Goal: Transaction & Acquisition: Purchase product/service

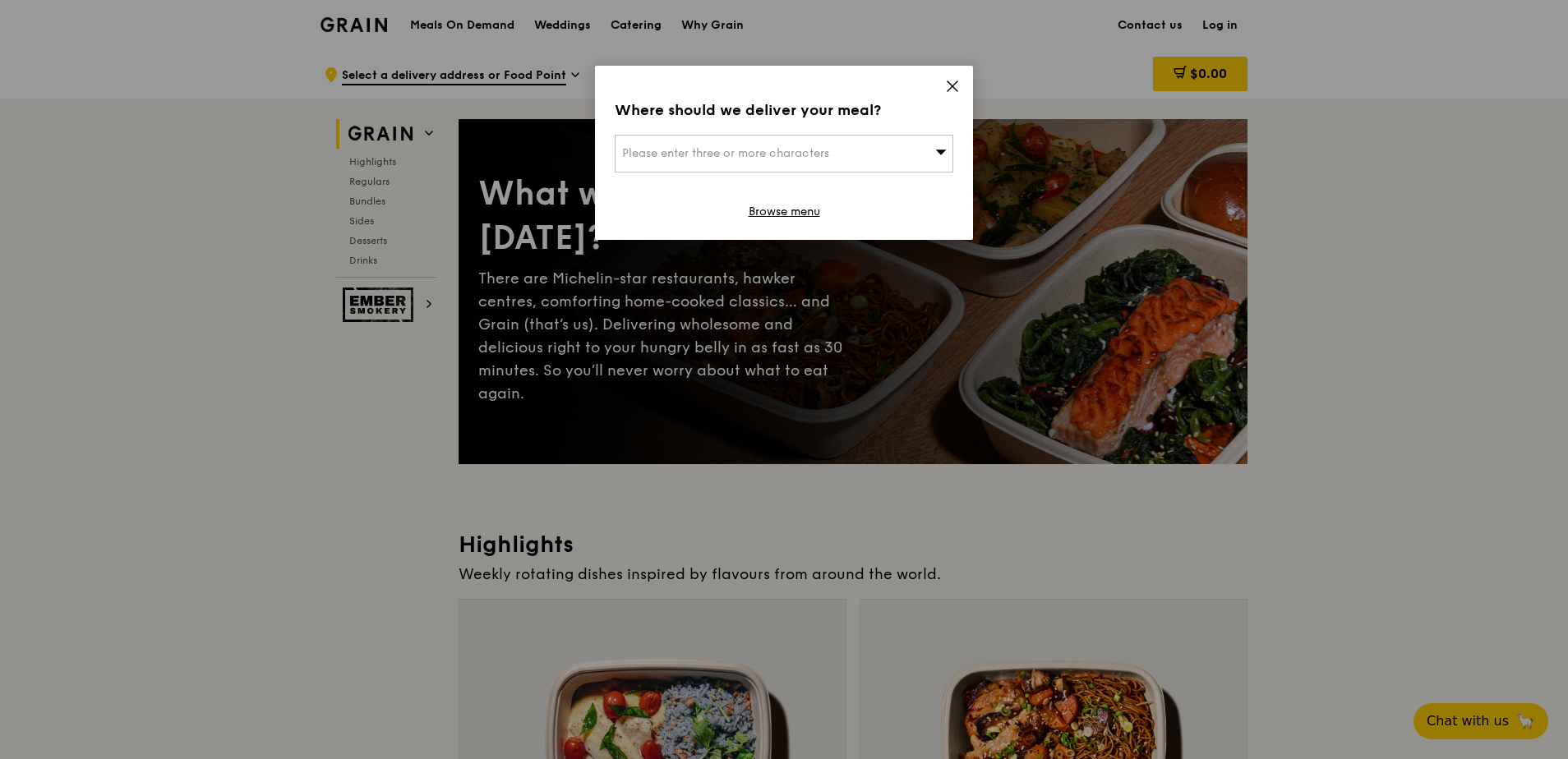
click at [960, 78] on div "Where should we deliver your meal? Please enter three or more characters Browse…" at bounding box center [784, 153] width 378 height 174
click at [959, 84] on icon at bounding box center [952, 85] width 15 height 15
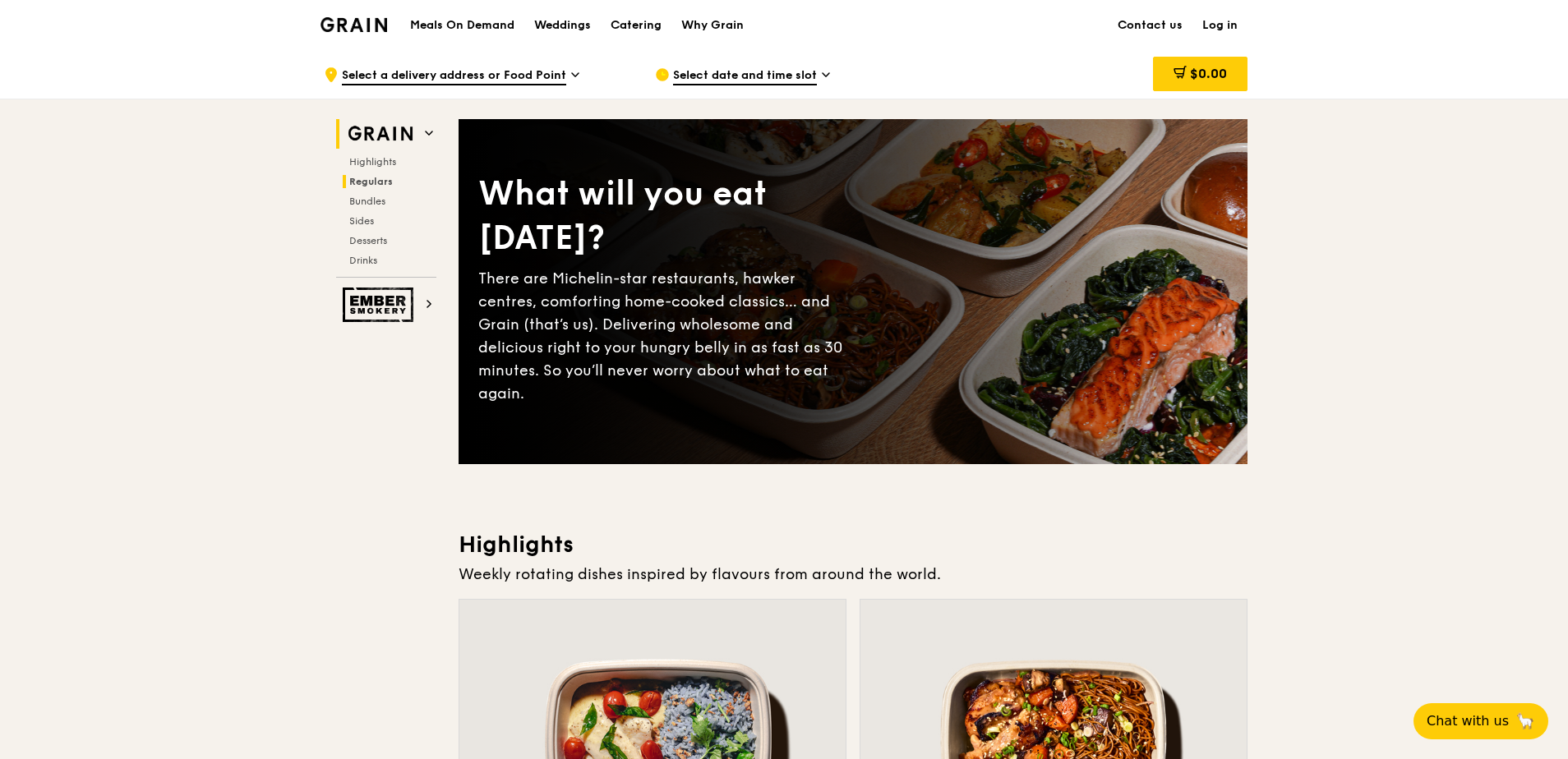
click at [363, 179] on span "Regulars" at bounding box center [371, 181] width 43 height 11
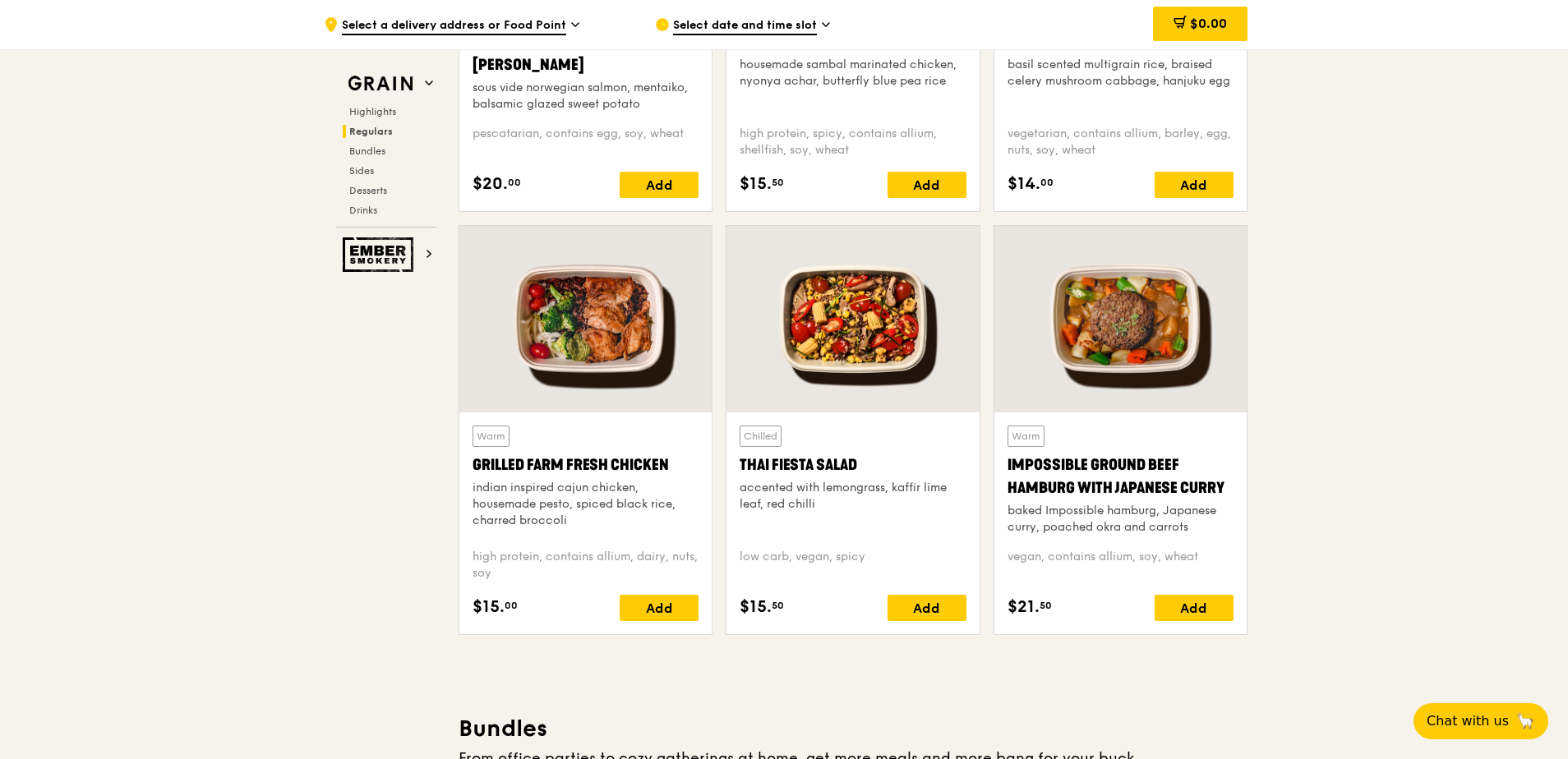
scroll to position [1722, 0]
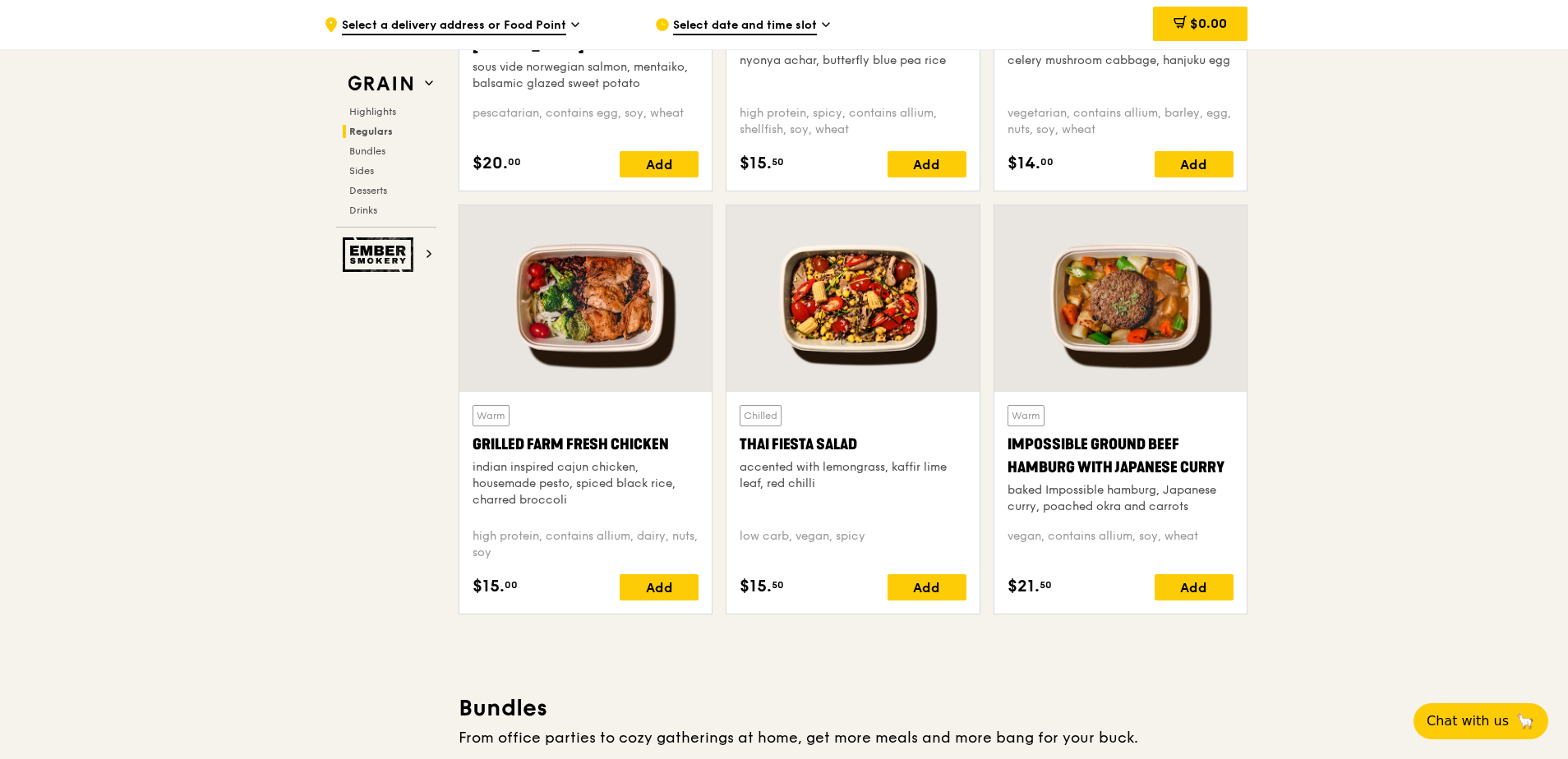
click at [876, 320] on div at bounding box center [853, 298] width 252 height 186
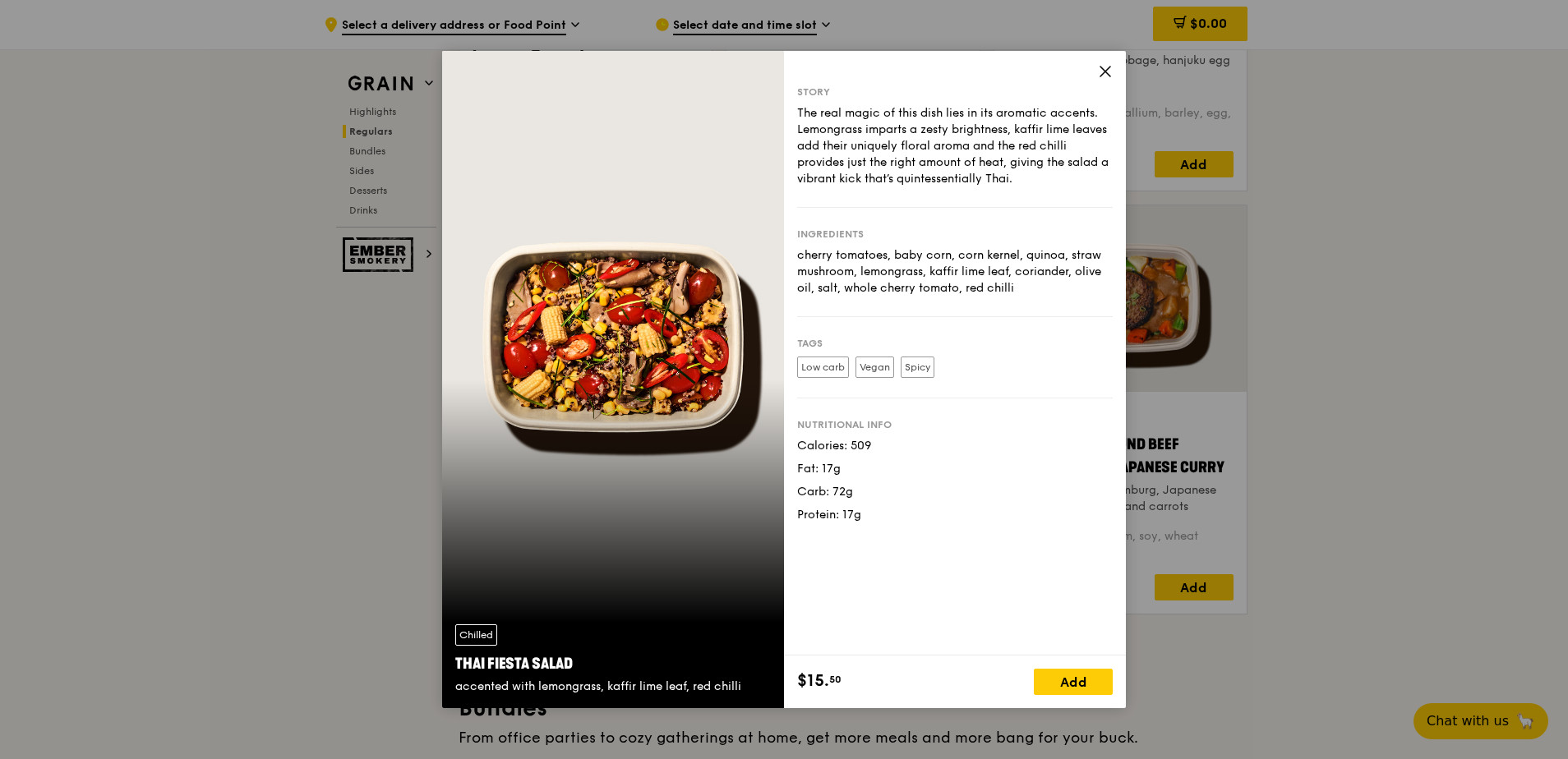
click at [1113, 73] on div "Story The real magic of this dish lies in its aromatic accents. Lemongrass impa…" at bounding box center [955, 353] width 342 height 605
click at [1106, 71] on icon at bounding box center [1105, 71] width 9 height 9
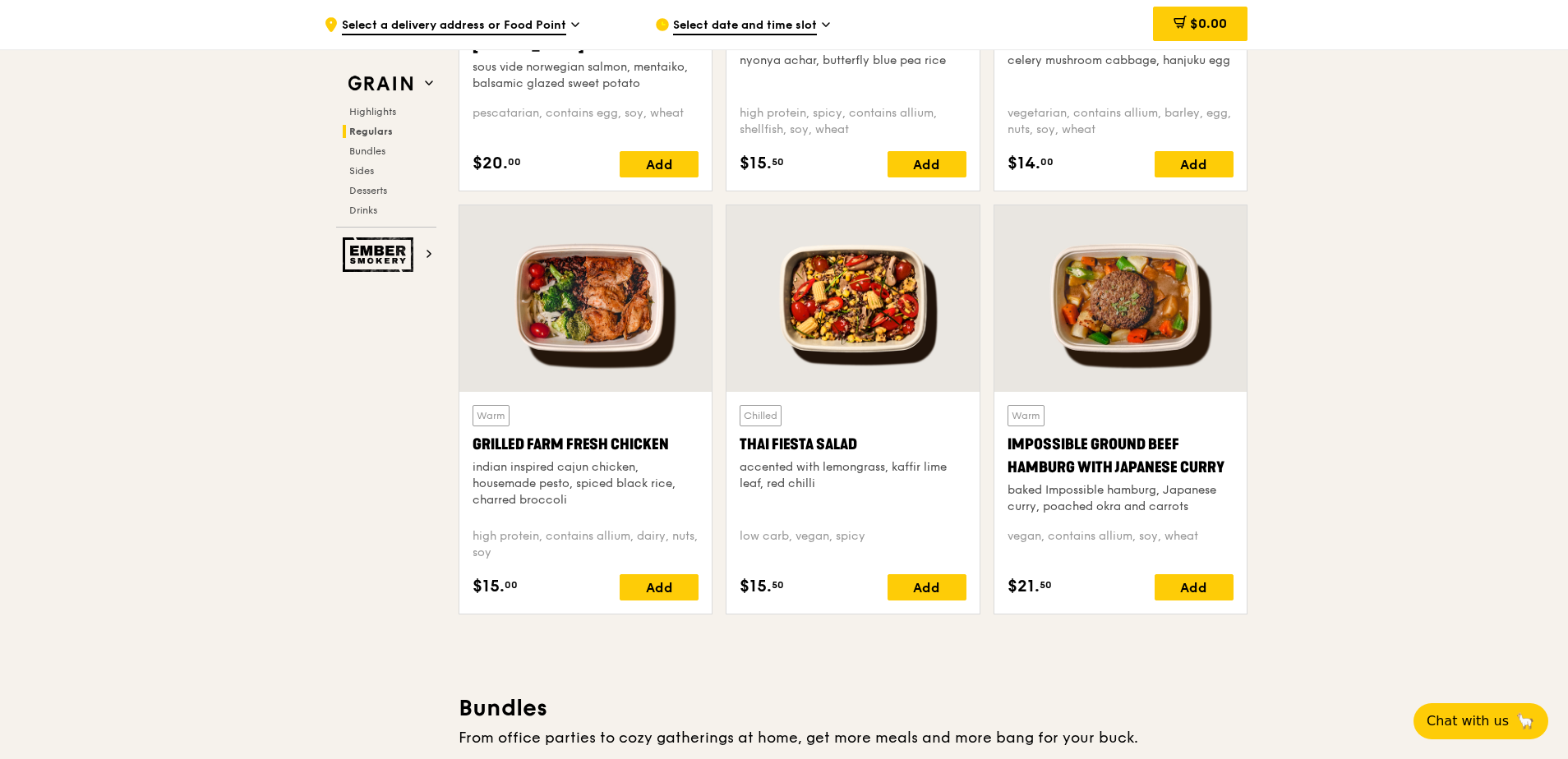
click at [593, 445] on div "Grilled Farm Fresh Chicken" at bounding box center [586, 444] width 226 height 23
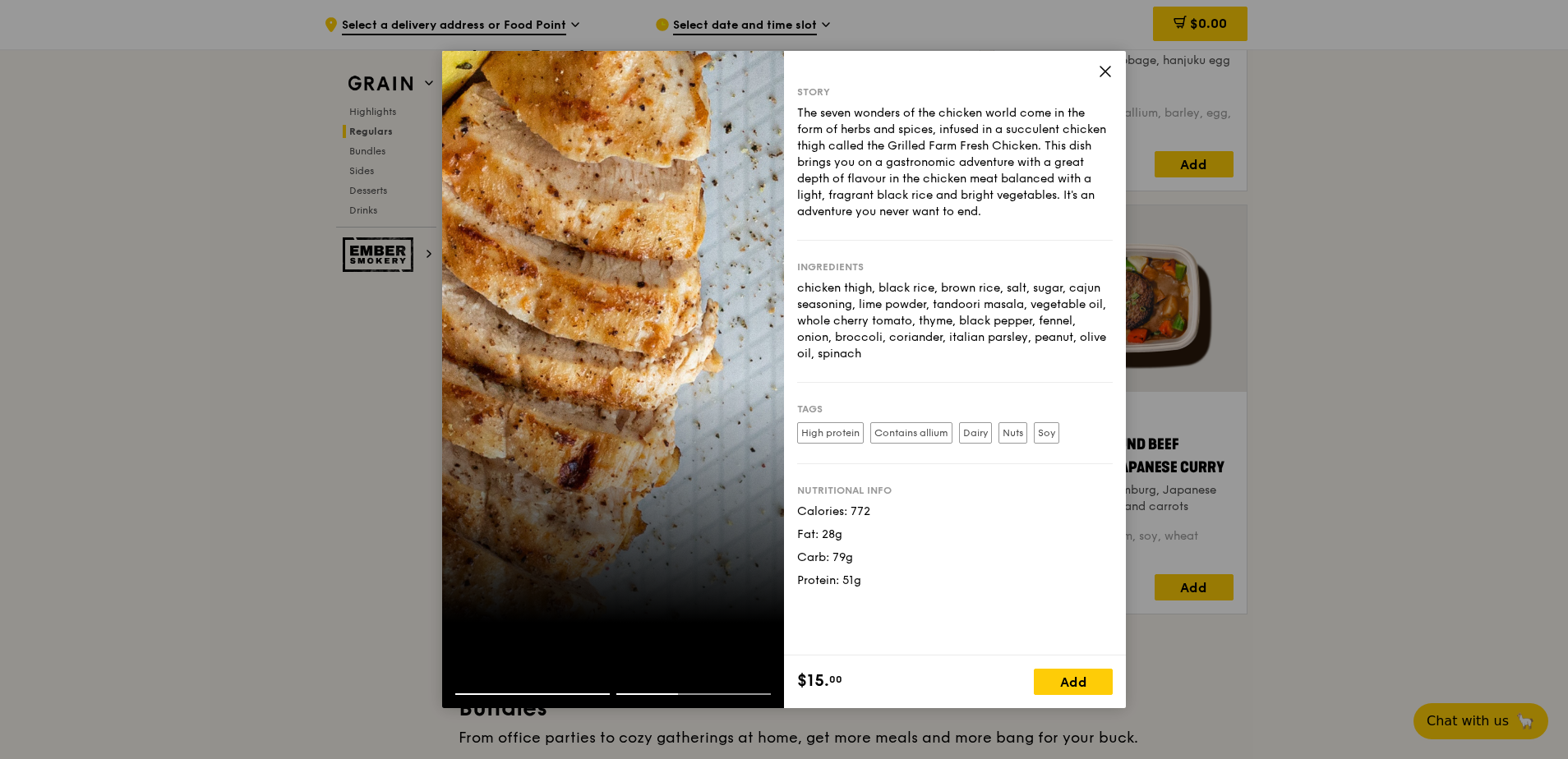
click at [740, 315] on div at bounding box center [613, 380] width 342 height 657
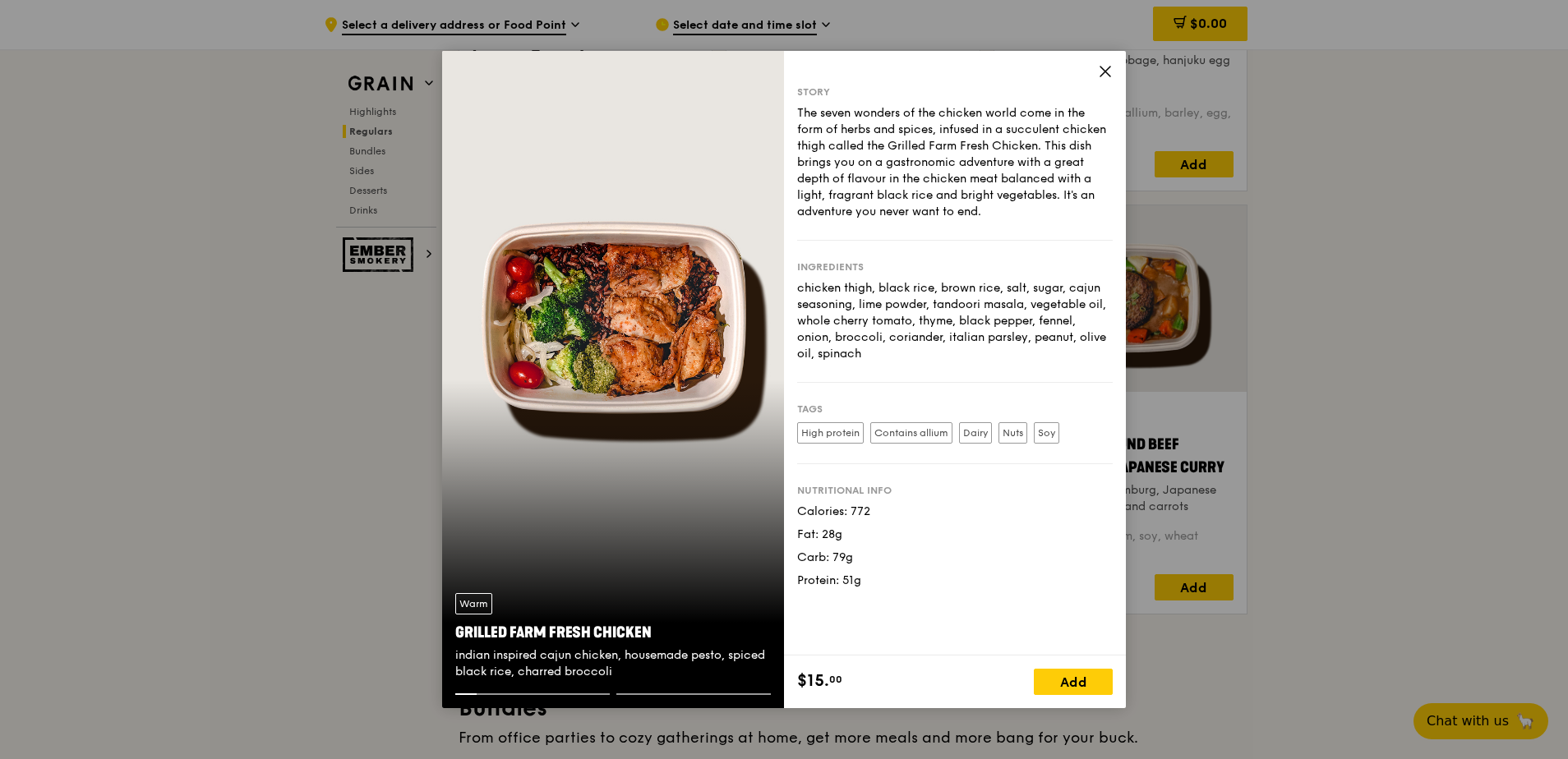
click at [605, 245] on div "Warm Grilled Farm Fresh Chicken indian inspired cajun chicken, housemade pesto,…" at bounding box center [613, 380] width 342 height 657
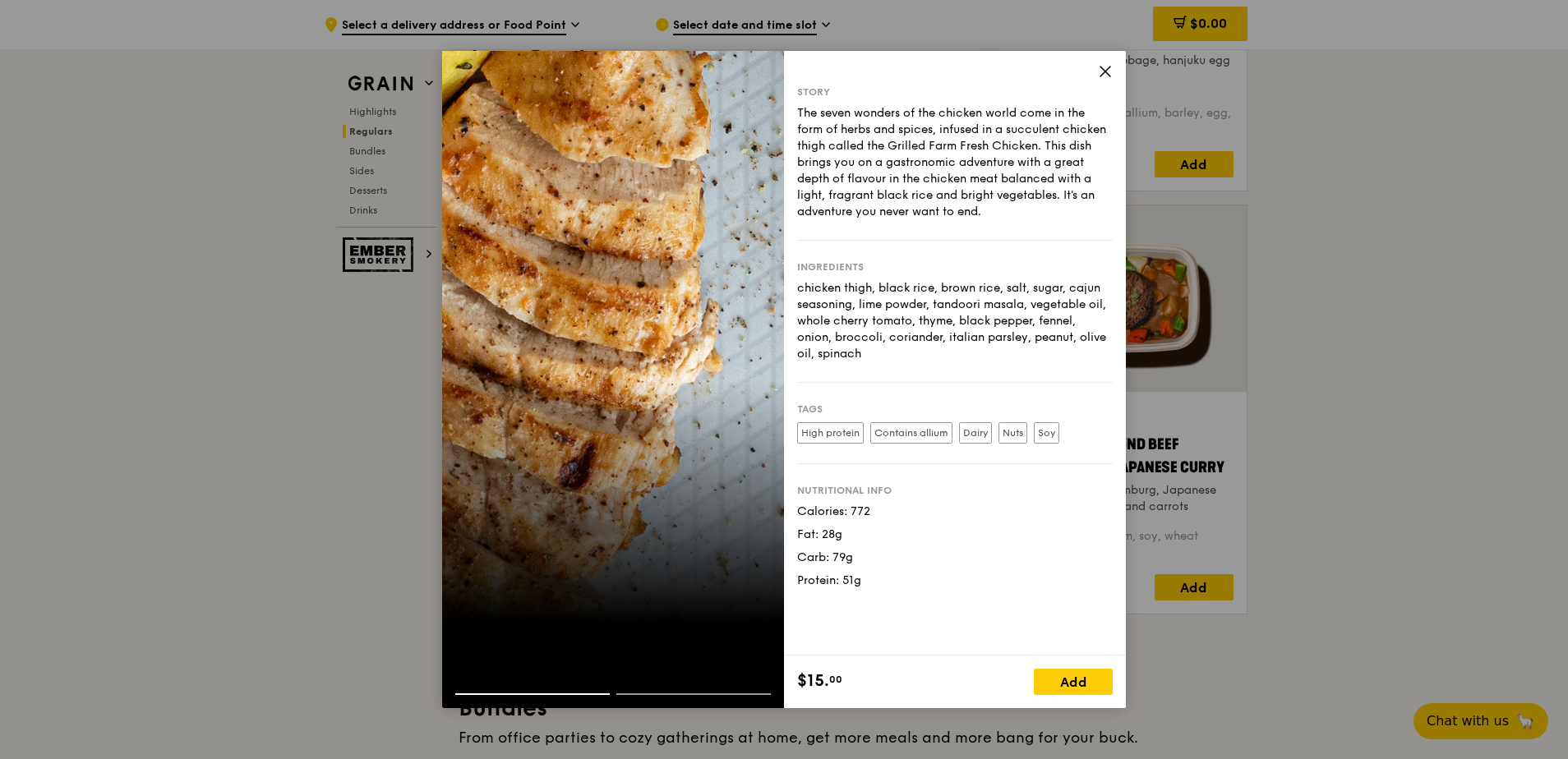
click at [608, 244] on div at bounding box center [613, 380] width 342 height 657
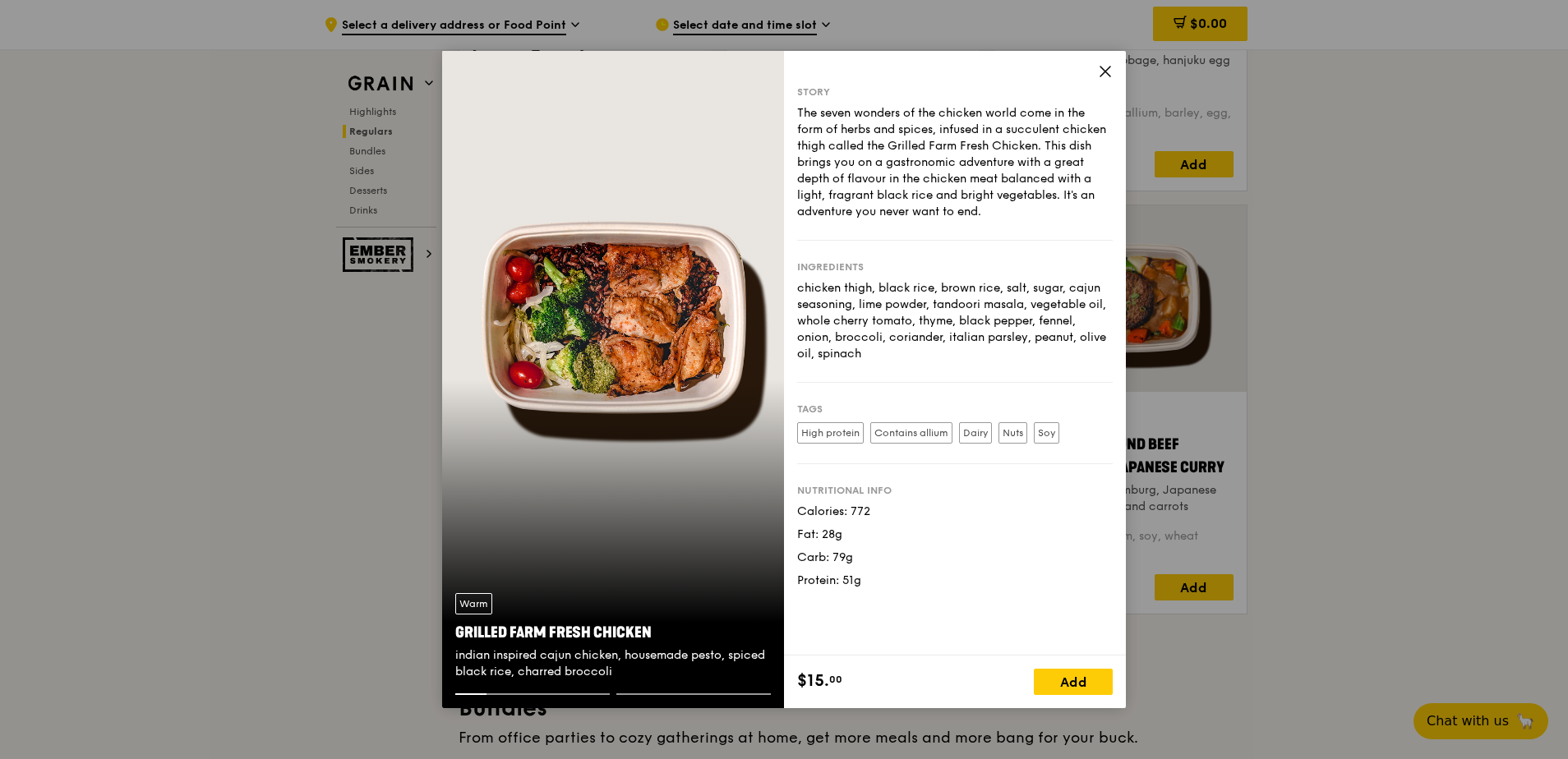
click at [1109, 71] on icon at bounding box center [1105, 71] width 15 height 15
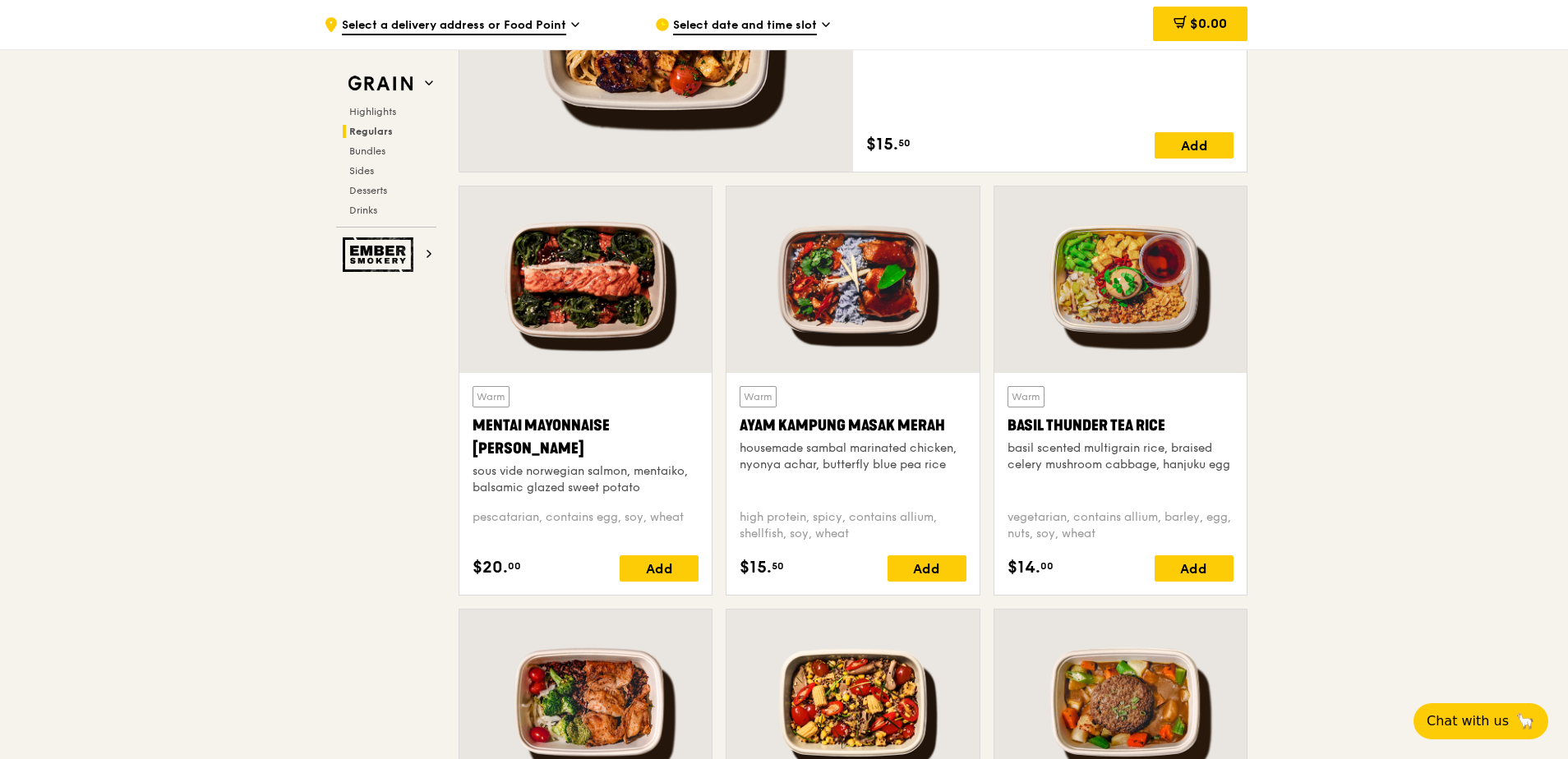
scroll to position [982, 0]
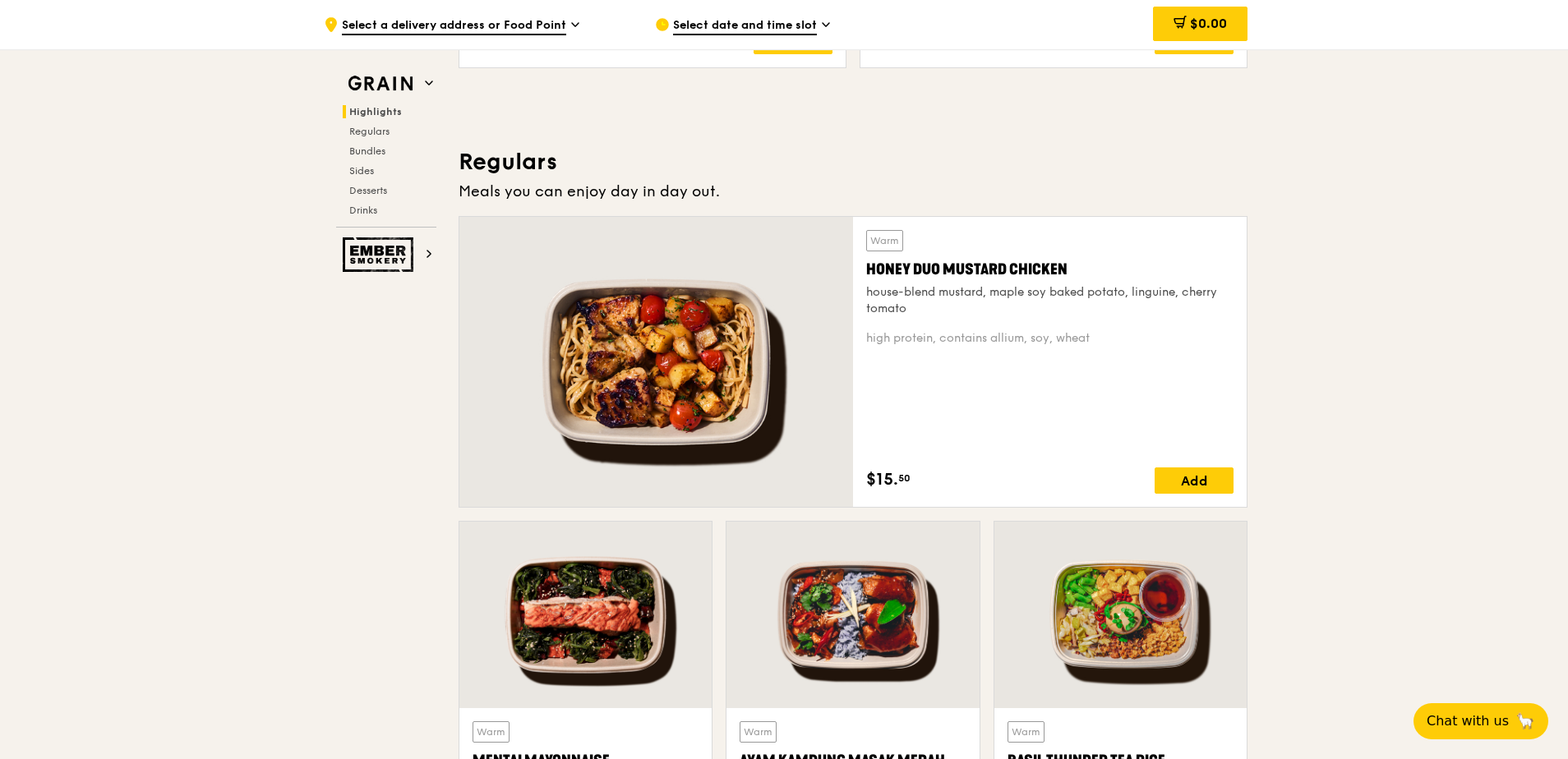
click at [933, 262] on div "Honey Duo Mustard Chicken" at bounding box center [1050, 269] width 368 height 23
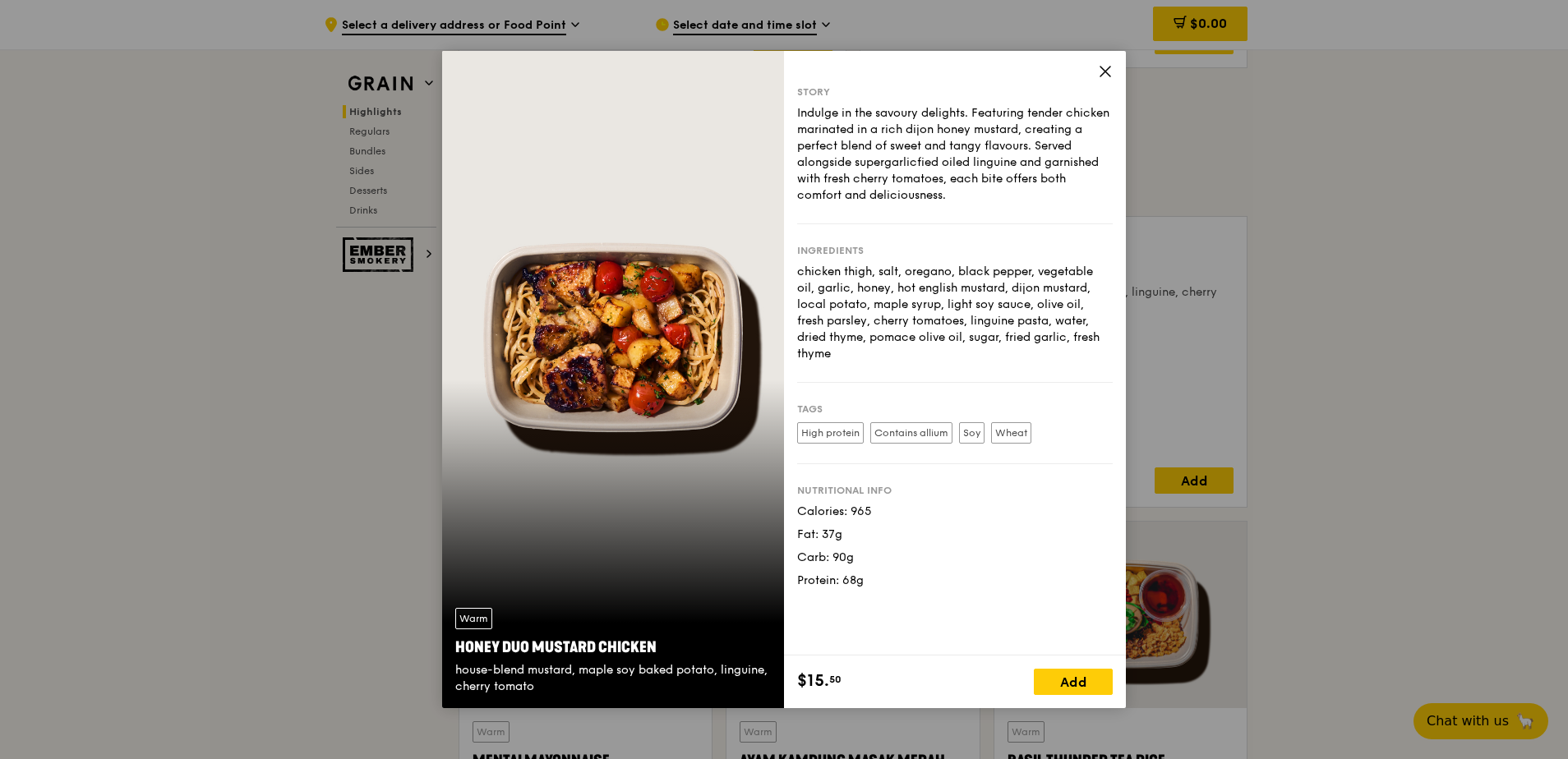
click at [674, 350] on div "Warm Honey Duo Mustard Chicken house-blend mustard, maple soy baked potato, lin…" at bounding box center [613, 380] width 342 height 657
click at [1106, 72] on icon at bounding box center [1105, 71] width 9 height 9
